Goal: Navigation & Orientation: Find specific page/section

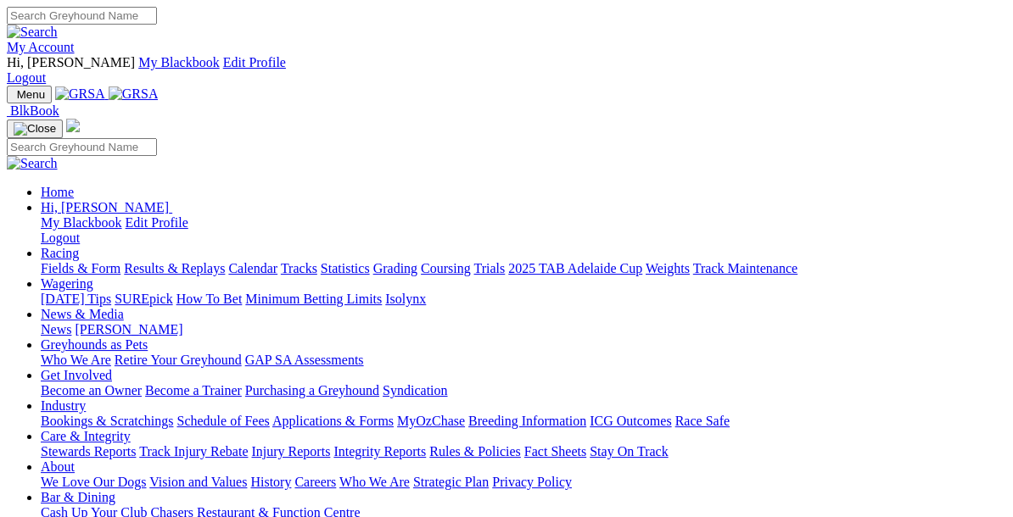
click at [79, 246] on link "Racing" at bounding box center [60, 253] width 38 height 14
click at [277, 261] on link "Calendar" at bounding box center [252, 268] width 49 height 14
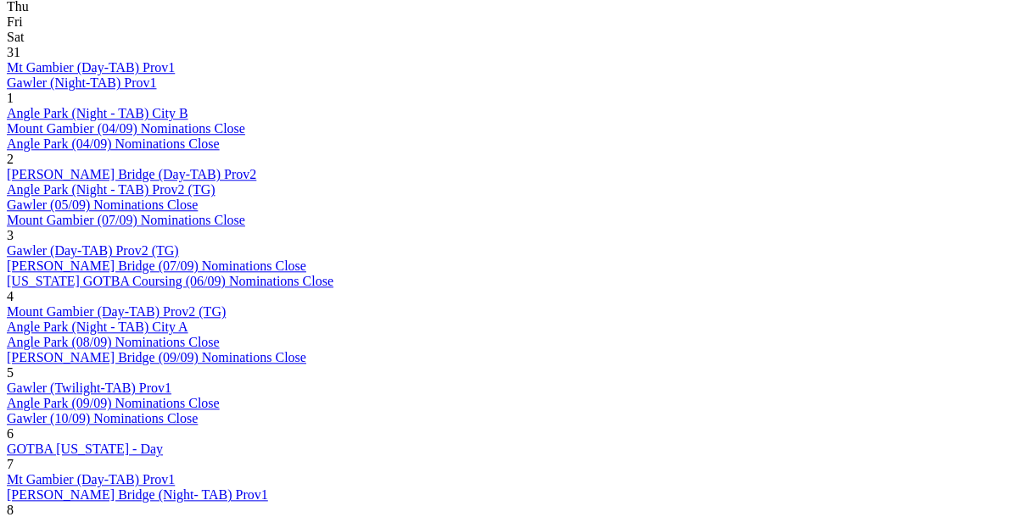
scroll to position [985, 0]
